Goal: Information Seeking & Learning: Check status

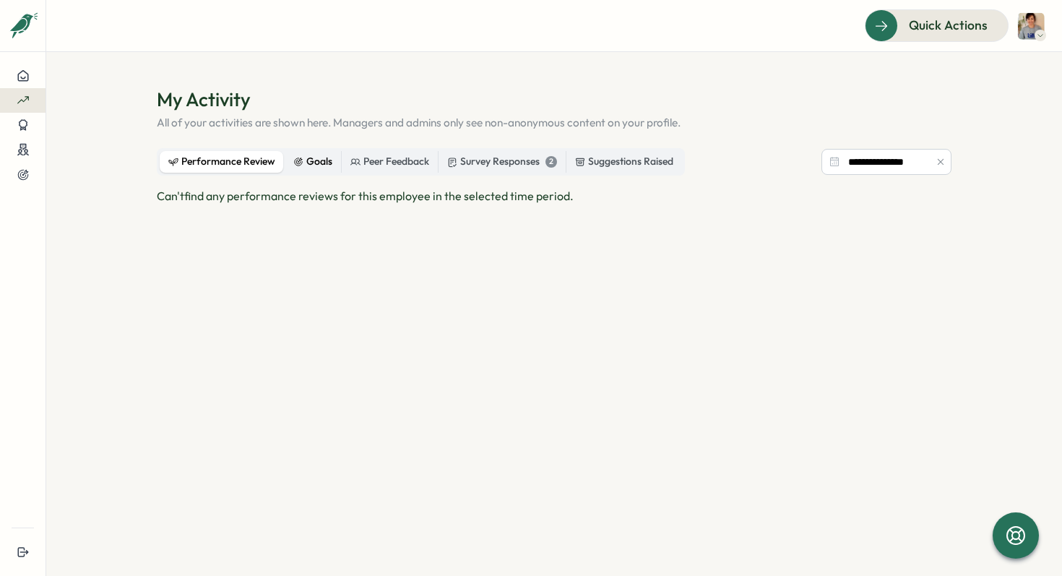
click at [313, 163] on div "Goals" at bounding box center [312, 162] width 39 height 16
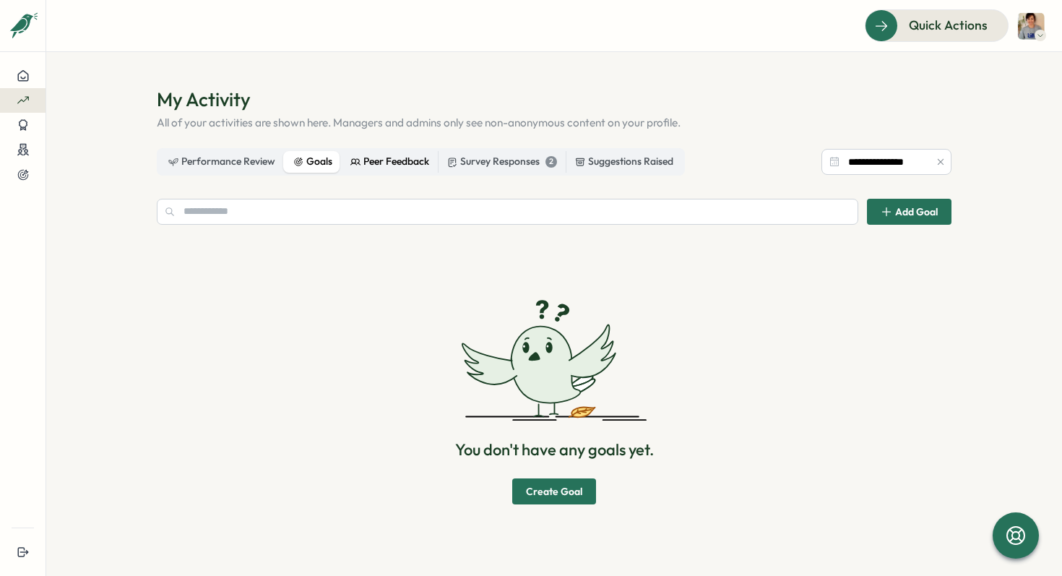
click at [395, 166] on div "Peer Feedback" at bounding box center [389, 162] width 79 height 16
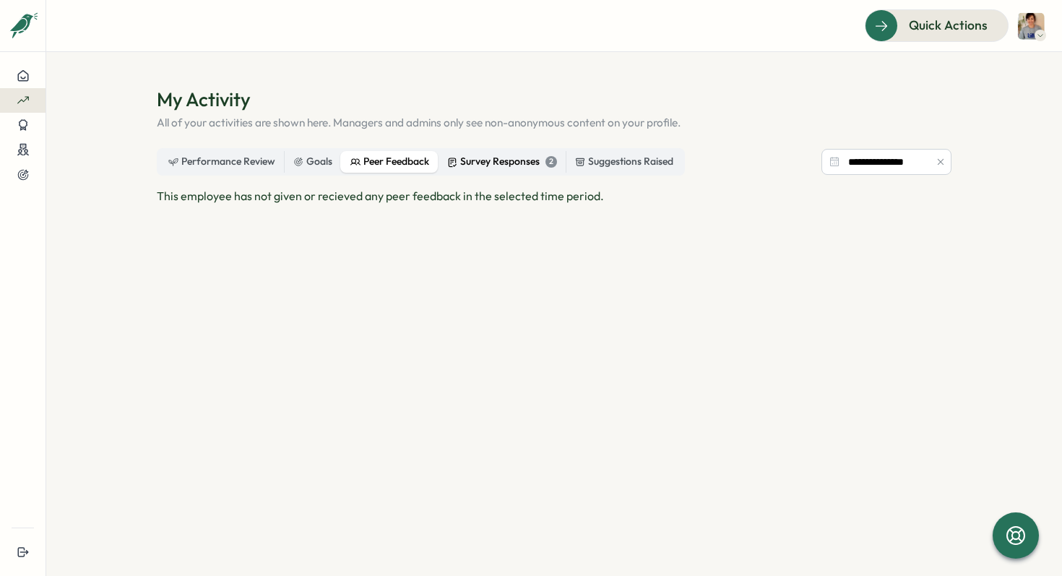
click at [490, 158] on div "Survey Responses 2" at bounding box center [502, 162] width 110 height 16
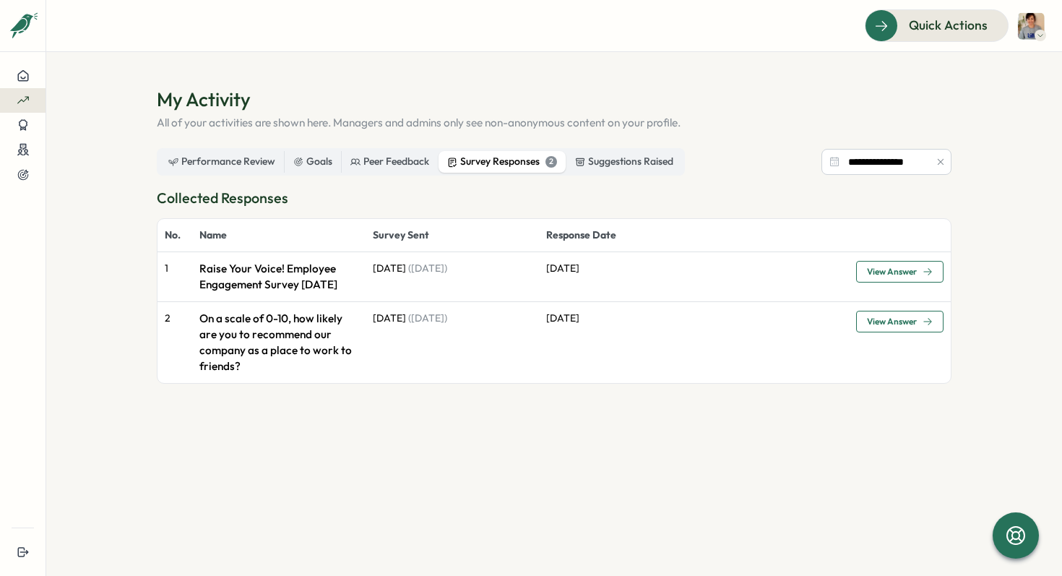
click at [526, 272] on span "View Answer" at bounding box center [892, 271] width 50 height 9
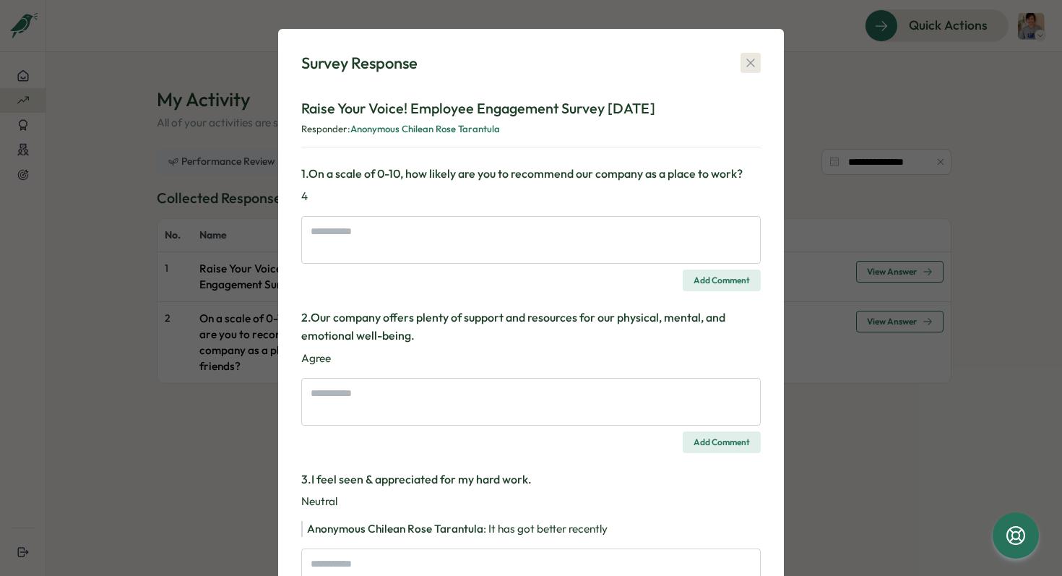
click at [526, 63] on icon "button" at bounding box center [750, 63] width 14 height 14
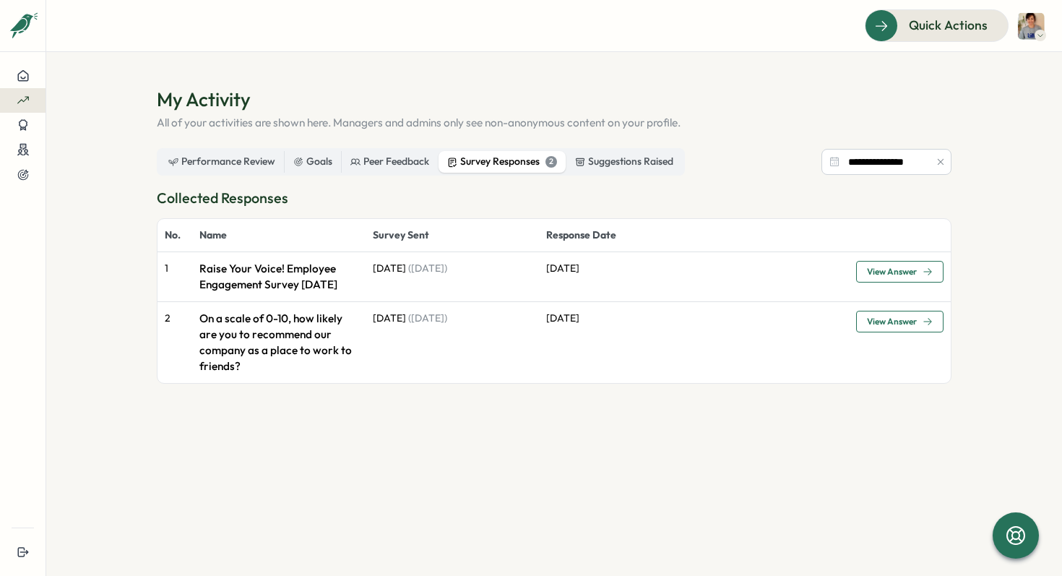
click at [526, 322] on span "View Answer" at bounding box center [892, 321] width 50 height 9
type textarea "*"
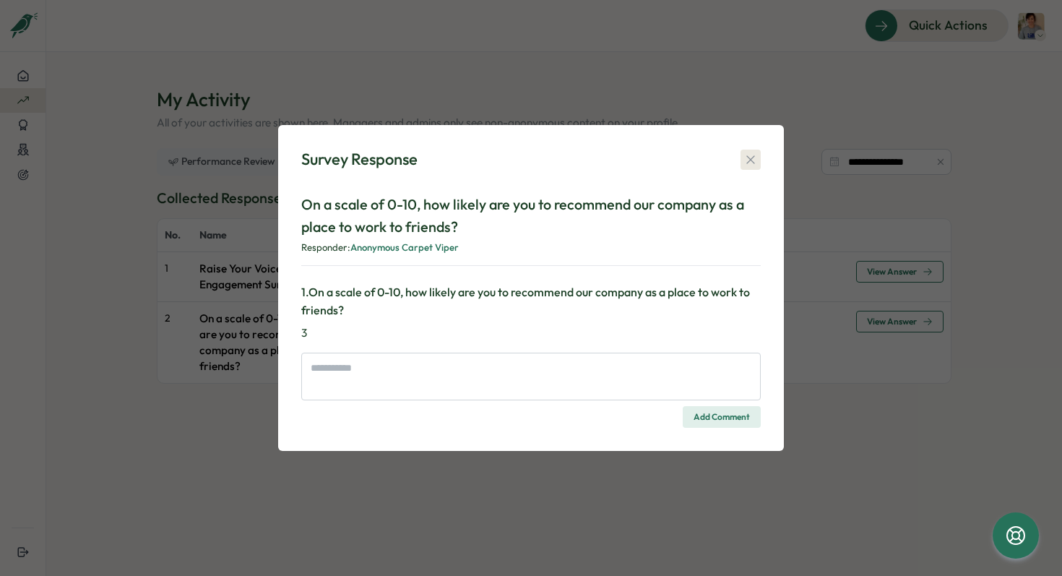
click at [526, 162] on icon "button" at bounding box center [750, 159] width 14 height 14
